Goal: Task Accomplishment & Management: Manage account settings

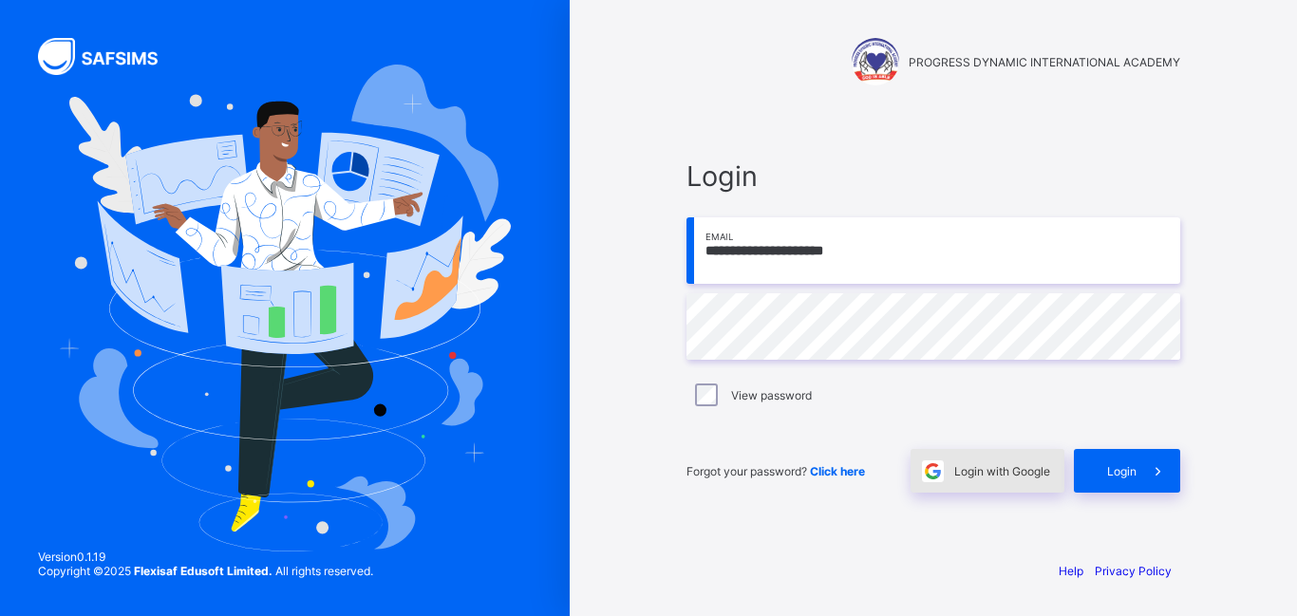
click at [983, 470] on span "Login with Google" at bounding box center [1002, 471] width 96 height 14
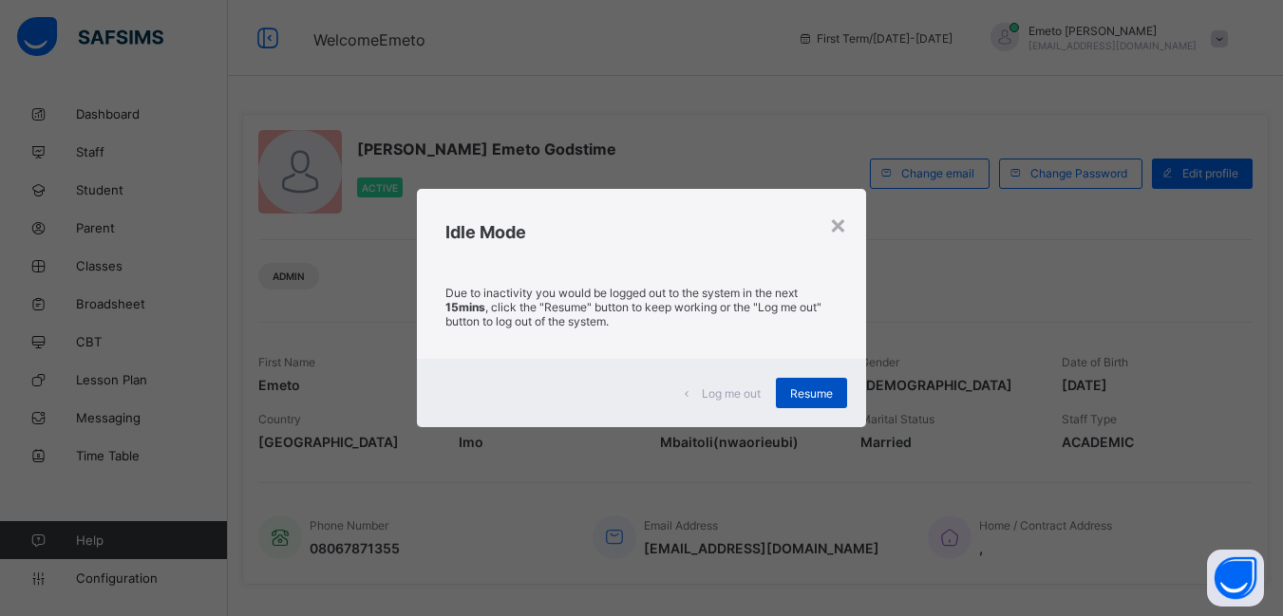
click at [805, 398] on span "Resume" at bounding box center [811, 393] width 43 height 14
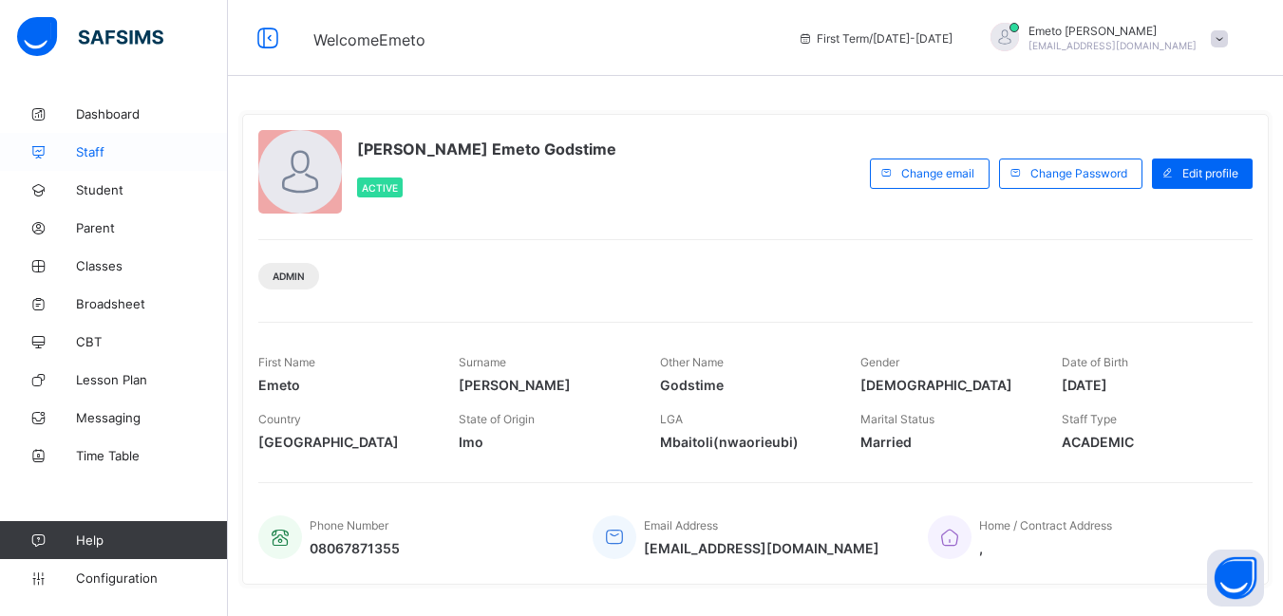
click at [84, 149] on span "Staff" at bounding box center [152, 151] width 152 height 15
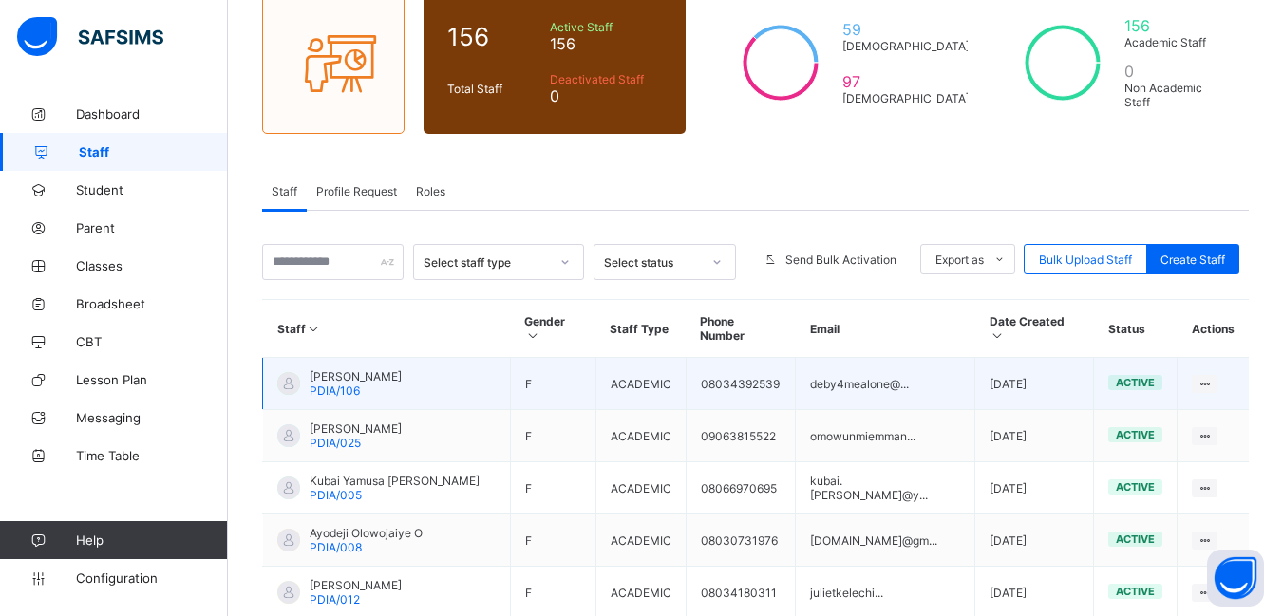
scroll to position [190, 0]
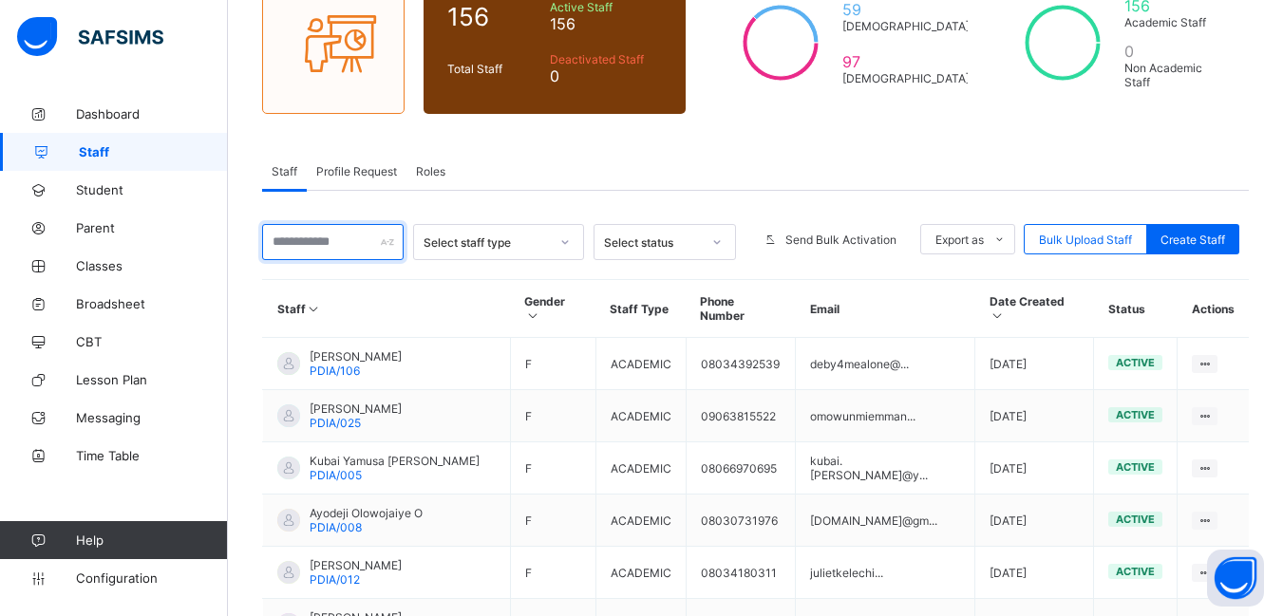
click at [291, 247] on input "text" at bounding box center [332, 242] width 141 height 36
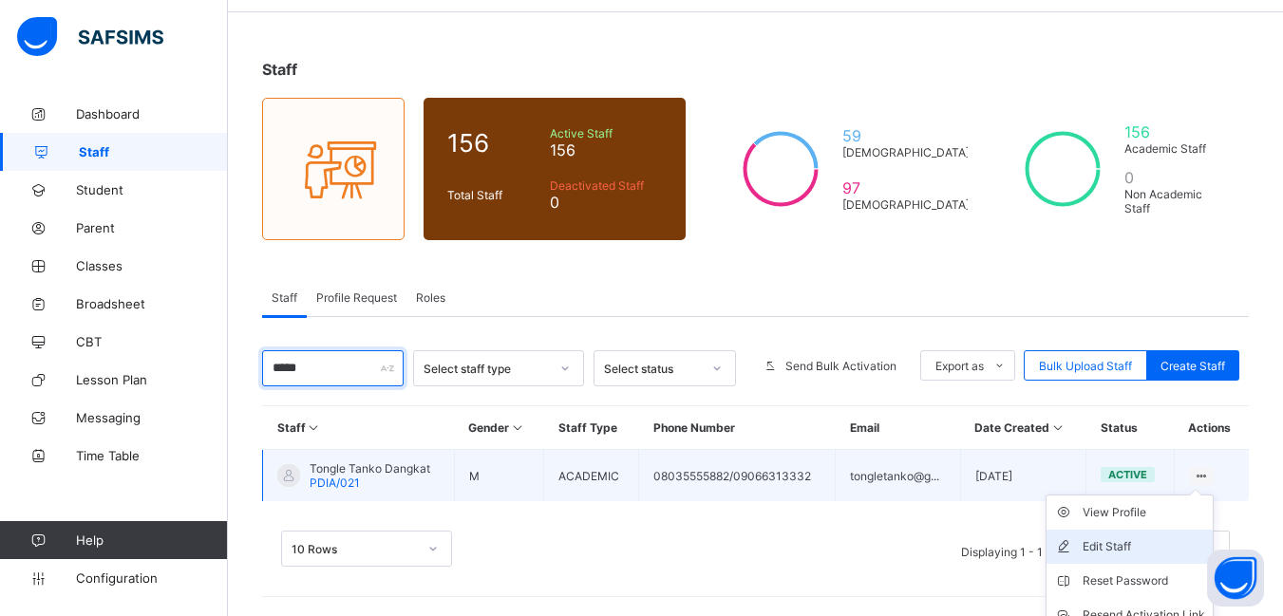
scroll to position [149, 0]
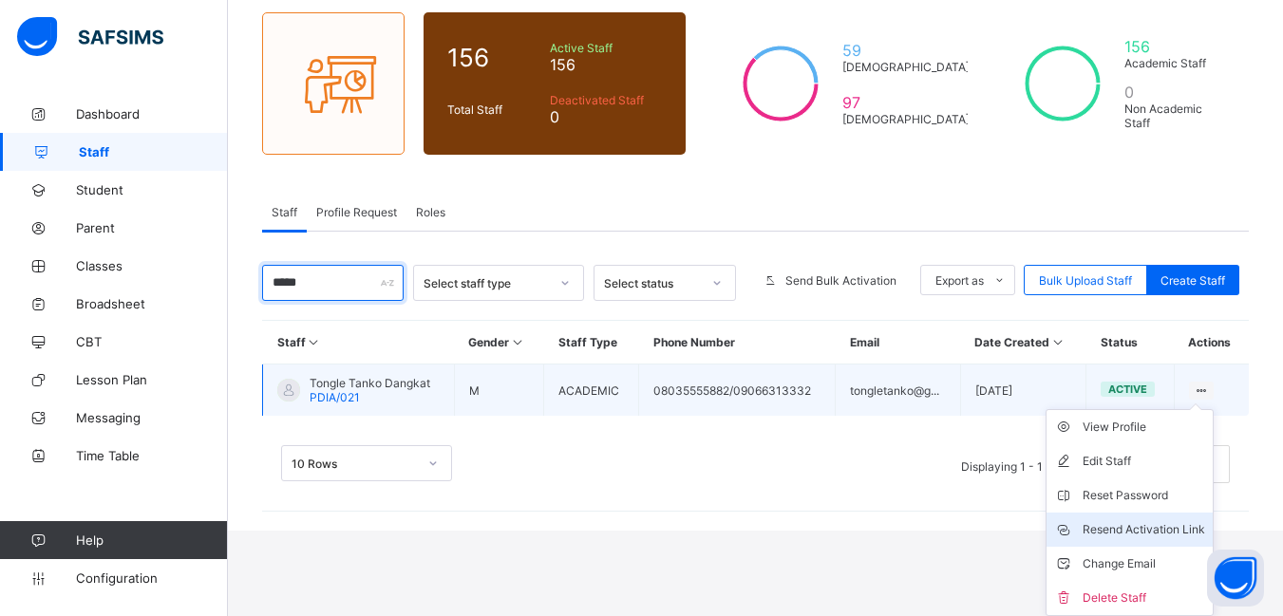
type input "*****"
click at [1174, 527] on div "Resend Activation Link" at bounding box center [1143, 529] width 122 height 19
click at [1132, 527] on div "Resend Activation Link" at bounding box center [1143, 529] width 122 height 19
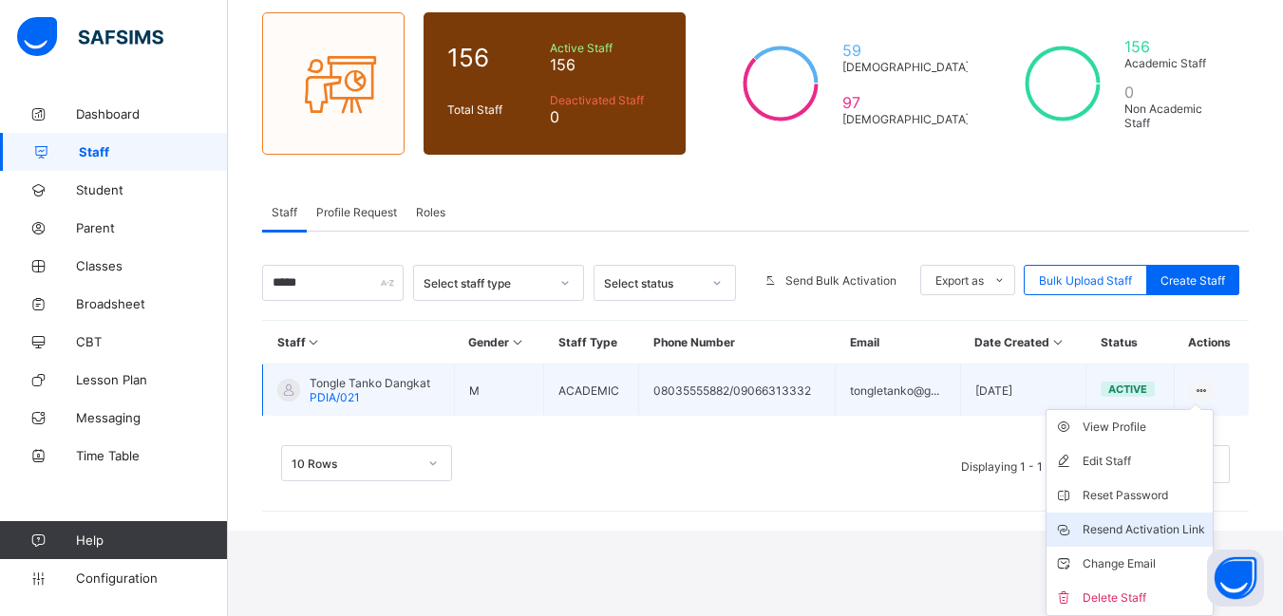
click at [1132, 527] on div "Resend Activation Link" at bounding box center [1143, 529] width 122 height 19
click at [1131, 527] on div "Resend Activation Link" at bounding box center [1143, 529] width 122 height 19
click at [1133, 529] on div "Resend Activation Link" at bounding box center [1143, 529] width 122 height 19
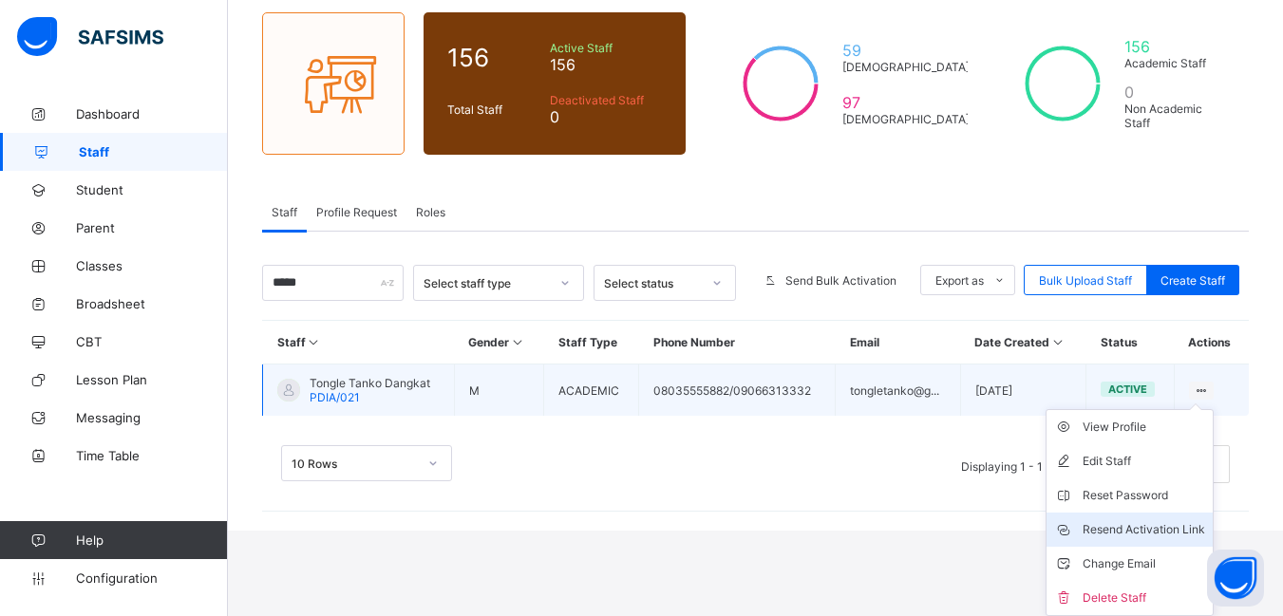
click at [1129, 526] on div "Resend Activation Link" at bounding box center [1143, 529] width 122 height 19
click at [1125, 530] on div "Resend Activation Link" at bounding box center [1143, 529] width 122 height 19
click at [1124, 530] on div "Resend Activation Link" at bounding box center [1143, 529] width 122 height 19
click at [1154, 521] on div "Resend Activation Link" at bounding box center [1143, 529] width 122 height 19
click at [1153, 522] on div "Resend Activation Link" at bounding box center [1143, 529] width 122 height 19
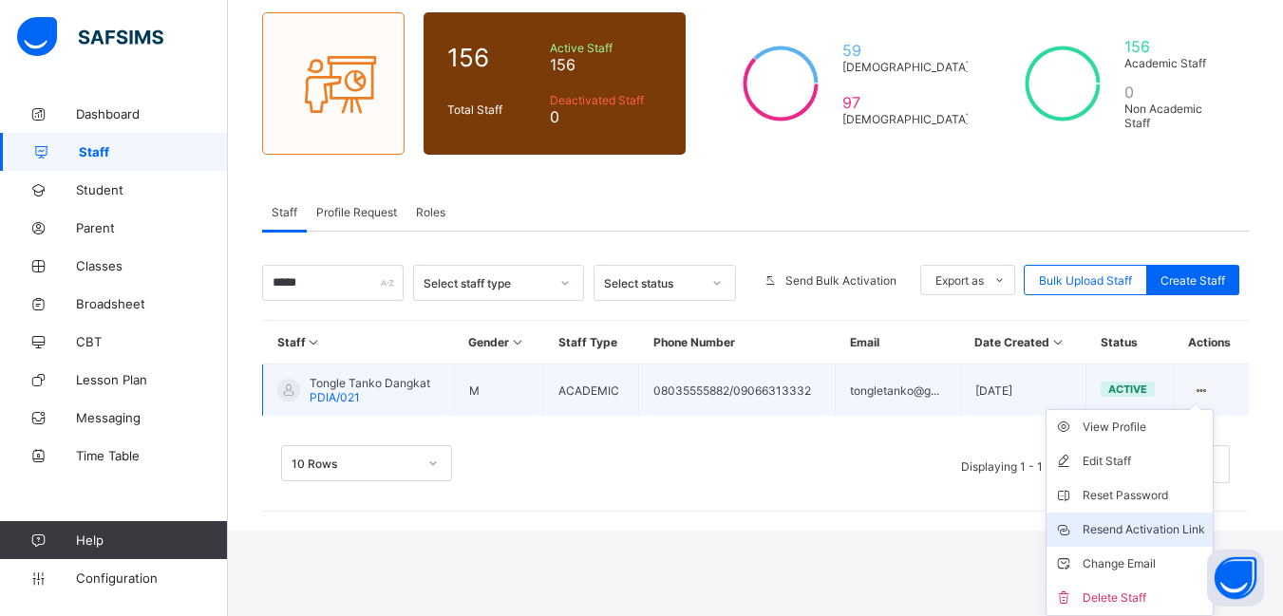
click at [1151, 520] on div "Resend Activation Link" at bounding box center [1143, 529] width 122 height 19
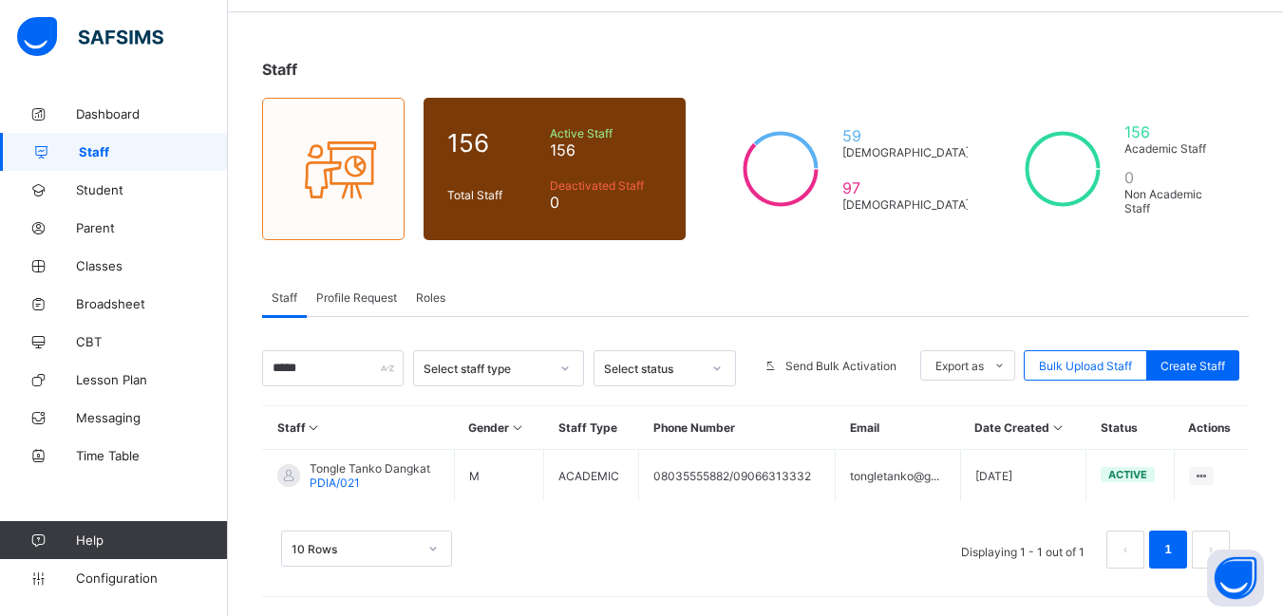
scroll to position [64, 0]
click at [986, 516] on div "10 Rows Displaying 1 - 1 out of 1 1" at bounding box center [755, 540] width 986 height 95
click at [721, 564] on div "10 Rows Displaying 1 - 1 out of 1 1" at bounding box center [755, 550] width 948 height 38
click at [87, 228] on span "Parent" at bounding box center [152, 227] width 152 height 15
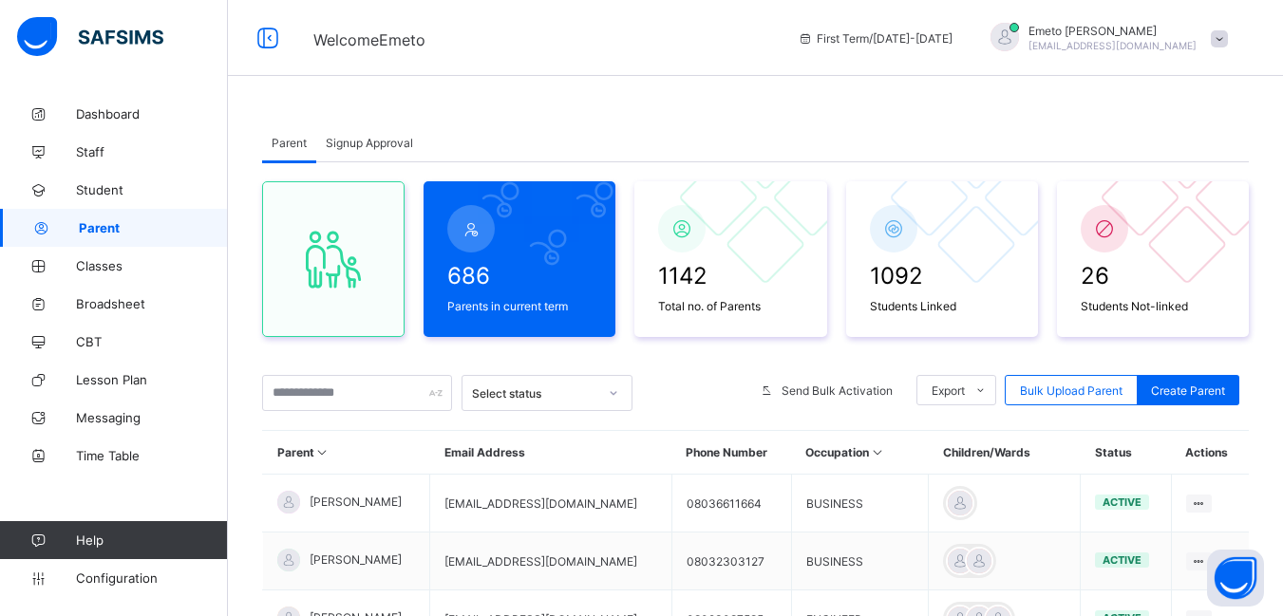
click at [357, 145] on span "Signup Approval" at bounding box center [369, 143] width 87 height 14
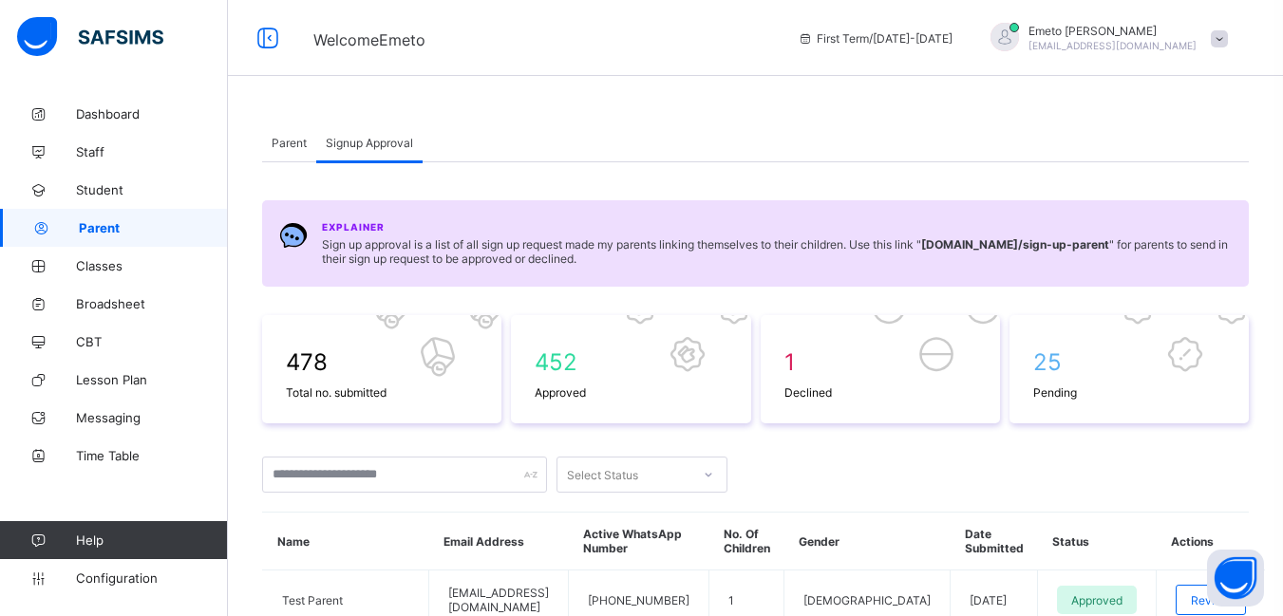
click at [290, 142] on span "Parent" at bounding box center [289, 143] width 35 height 14
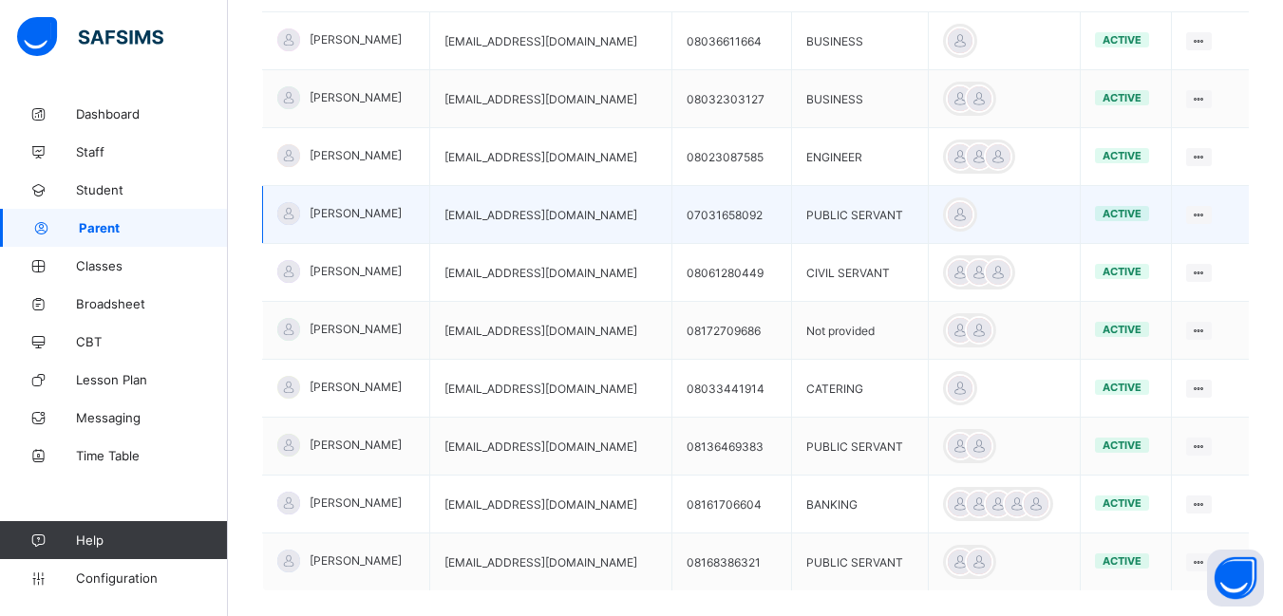
scroll to position [475, 0]
